Goal: Check status: Check status

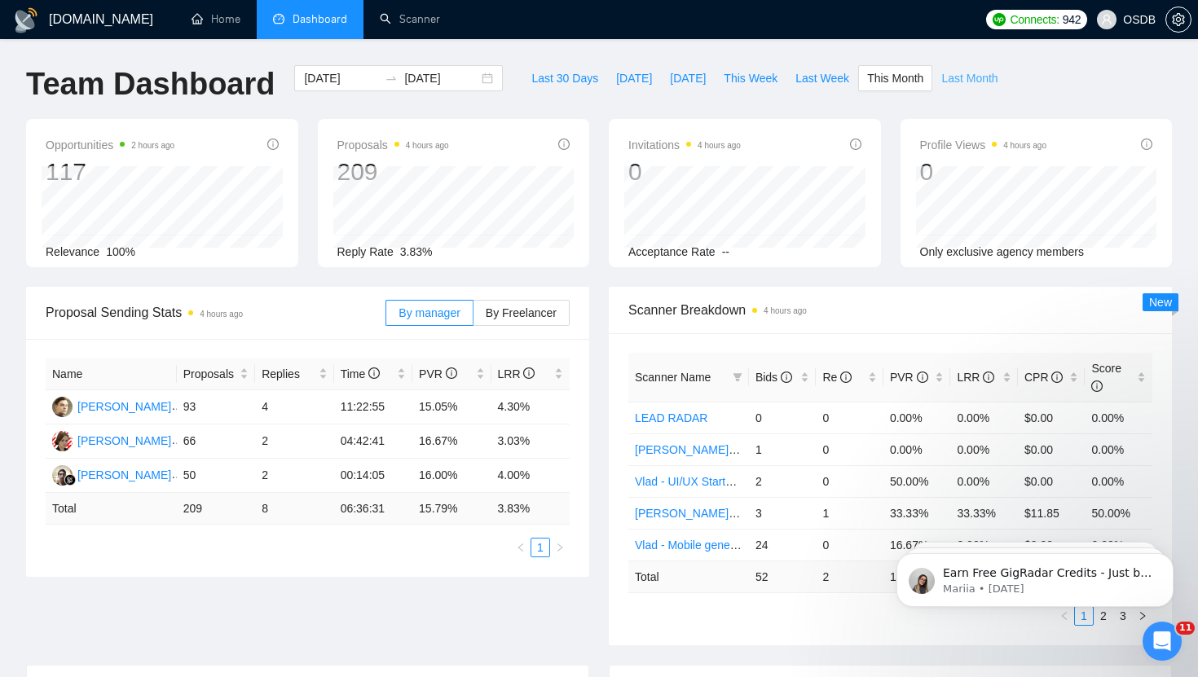
click at [968, 75] on span "Last Month" at bounding box center [969, 78] width 56 height 18
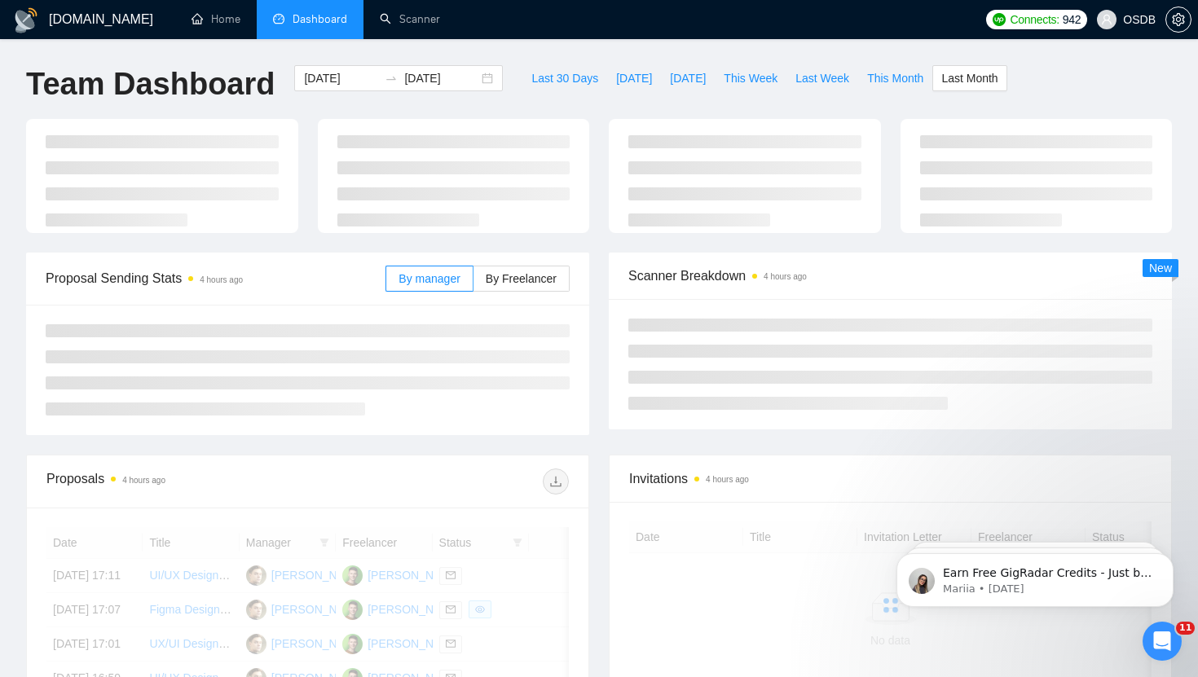
type input "[DATE]"
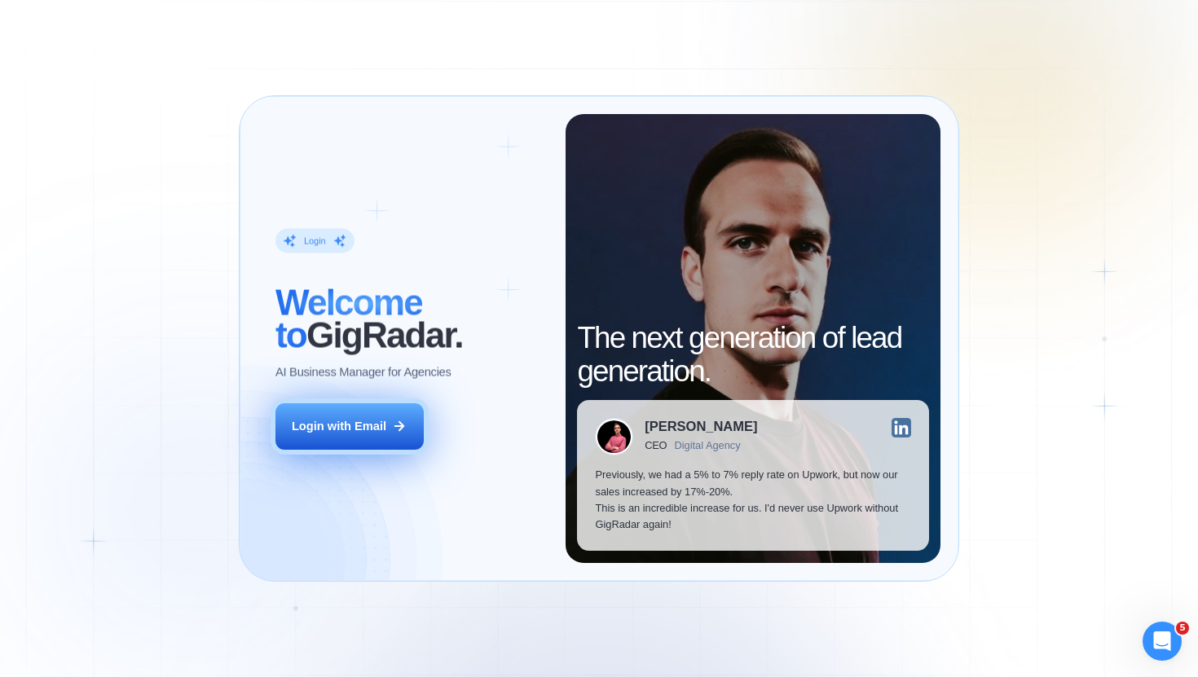
click at [378, 426] on div "Login with Email" at bounding box center [339, 426] width 95 height 16
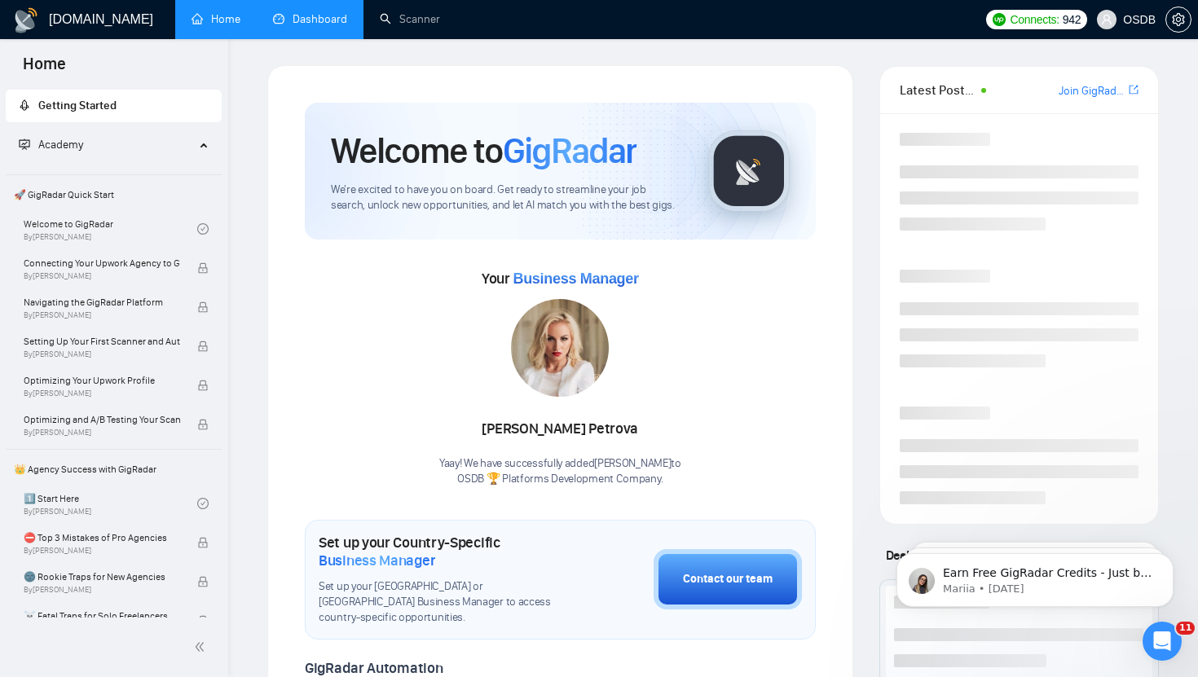
click at [309, 26] on link "Dashboard" at bounding box center [310, 19] width 74 height 14
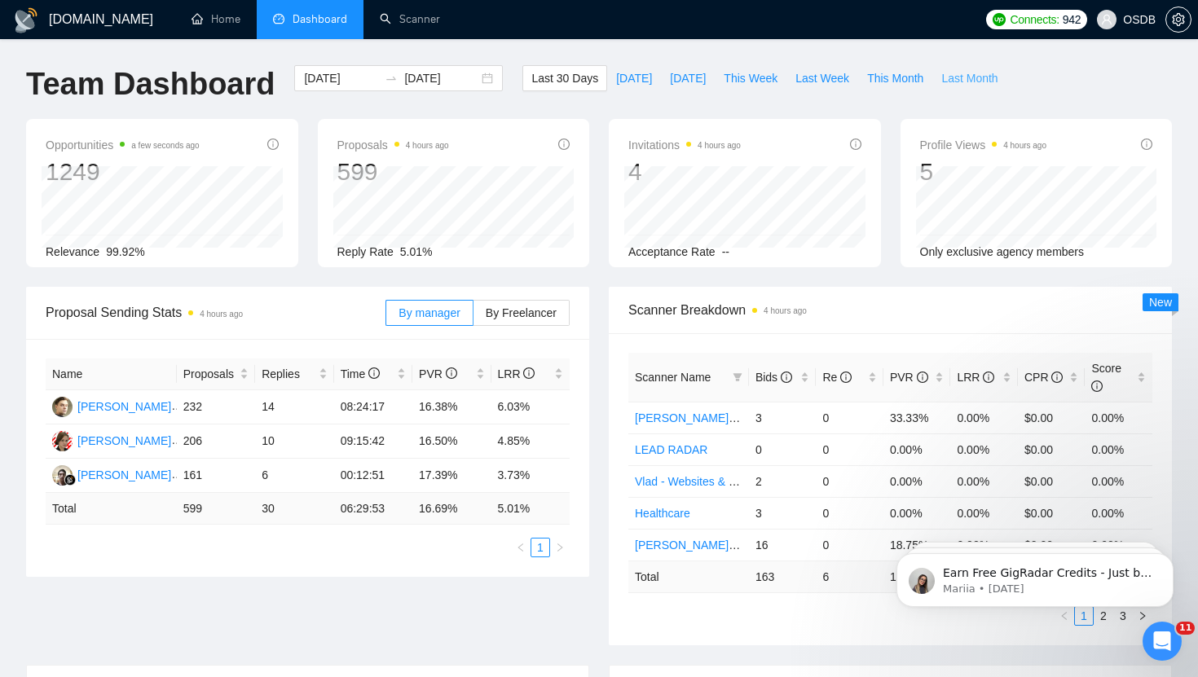
click at [980, 82] on span "Last Month" at bounding box center [969, 78] width 56 height 18
type input "[DATE]"
click at [889, 74] on span "This Month" at bounding box center [895, 78] width 56 height 18
type input "[DATE]"
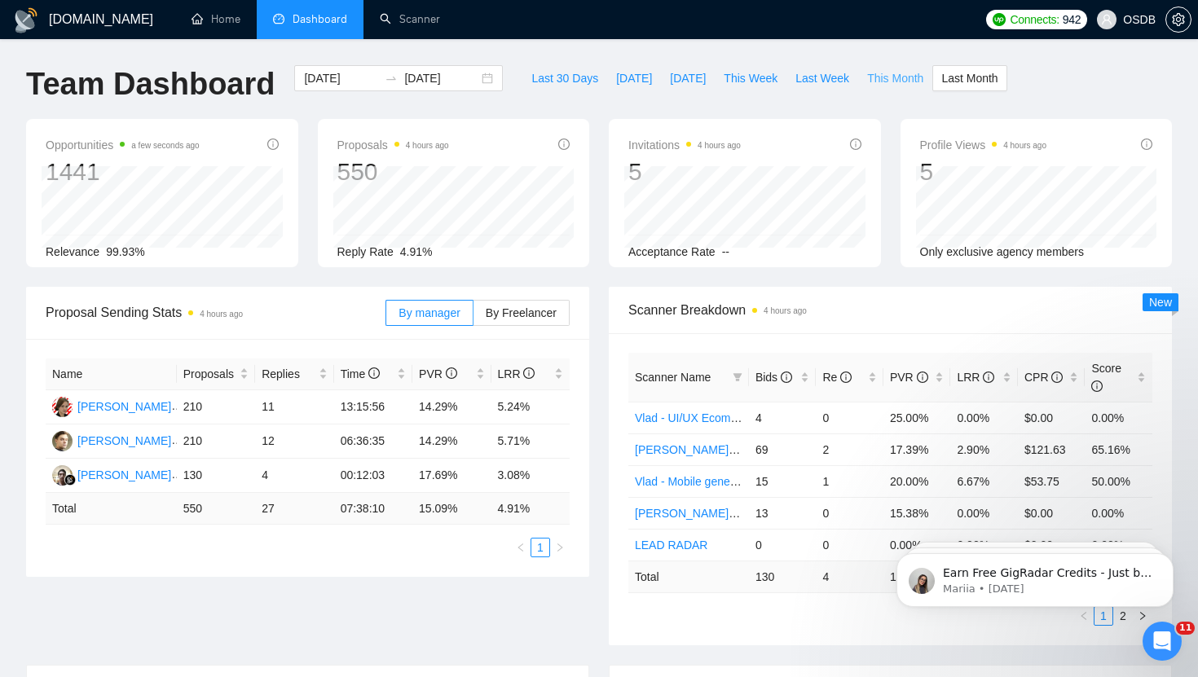
type input "[DATE]"
